Goal: Check status

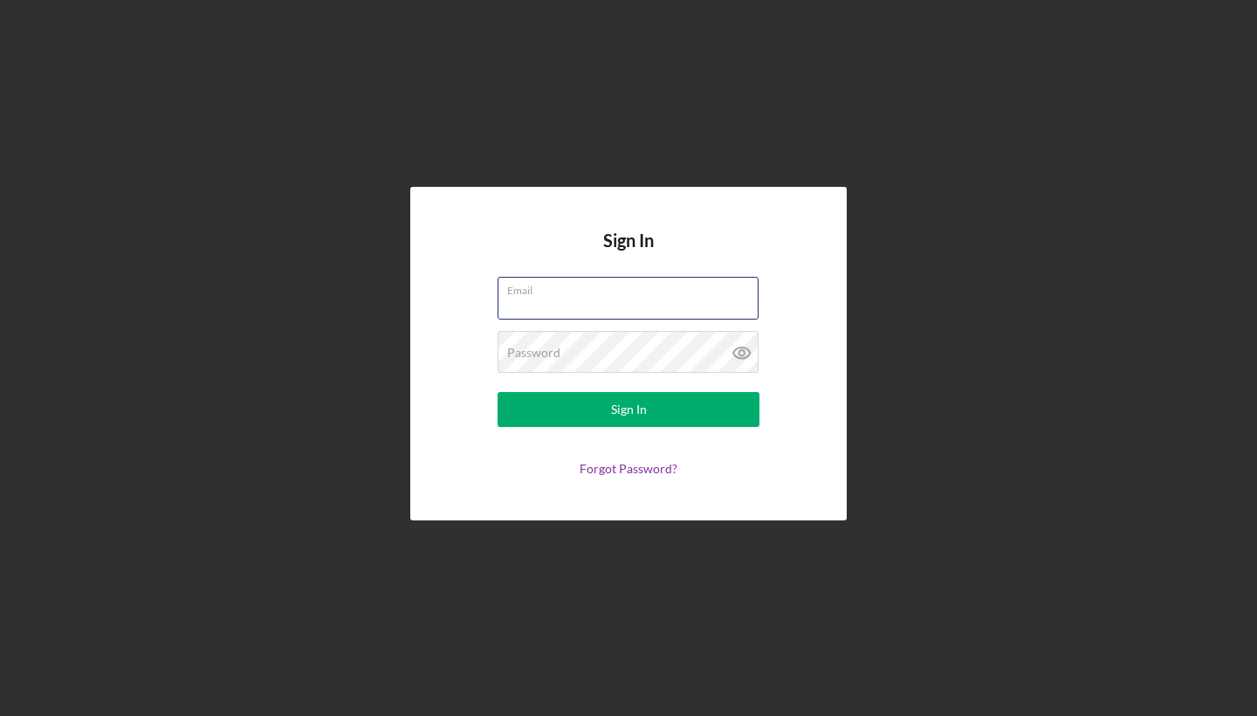
type input "[EMAIL_ADDRESS][DOMAIN_NAME]"
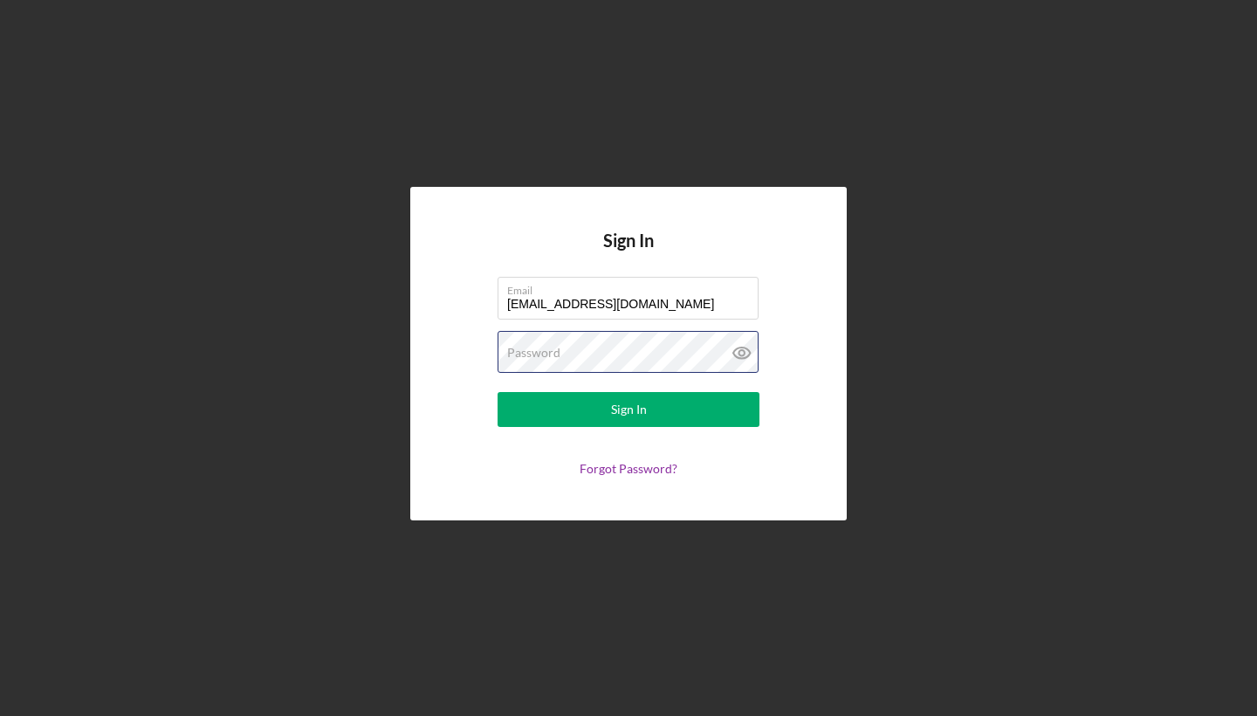
click at [629, 409] on button "Sign In" at bounding box center [629, 409] width 262 height 35
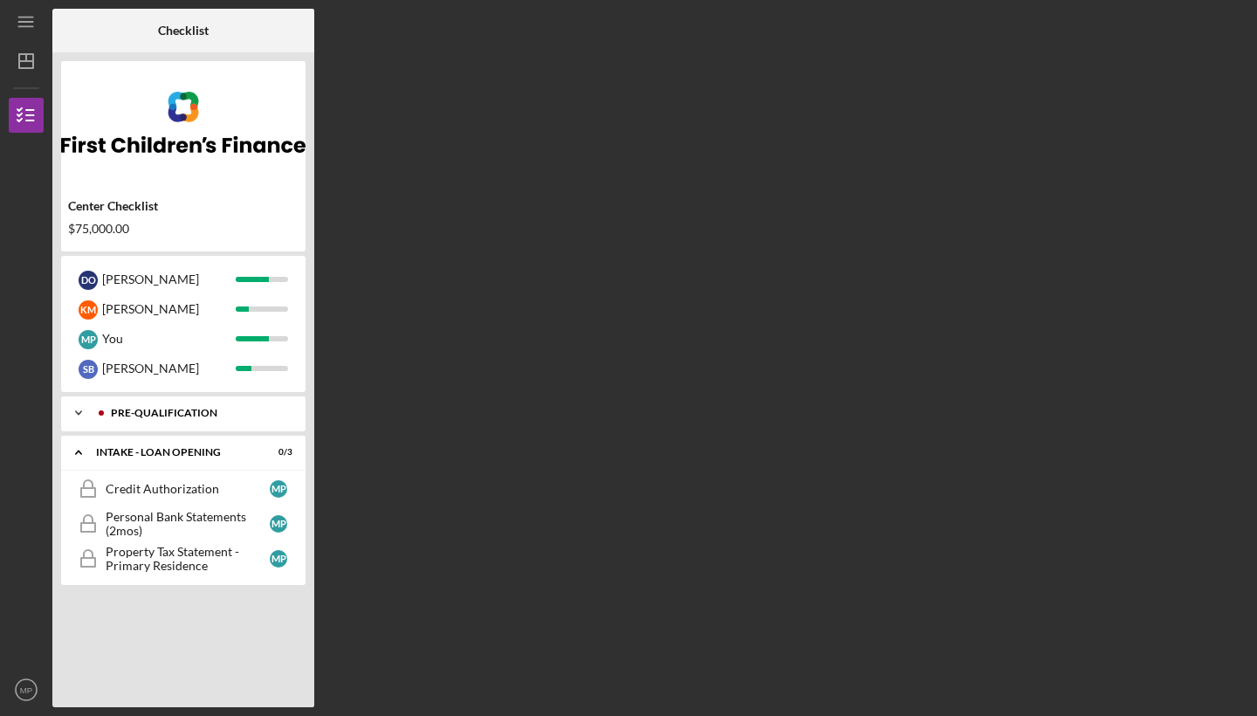
click at [245, 416] on div "Pre-Qualification" at bounding box center [197, 413] width 173 height 10
